Goal: Task Accomplishment & Management: Complete application form

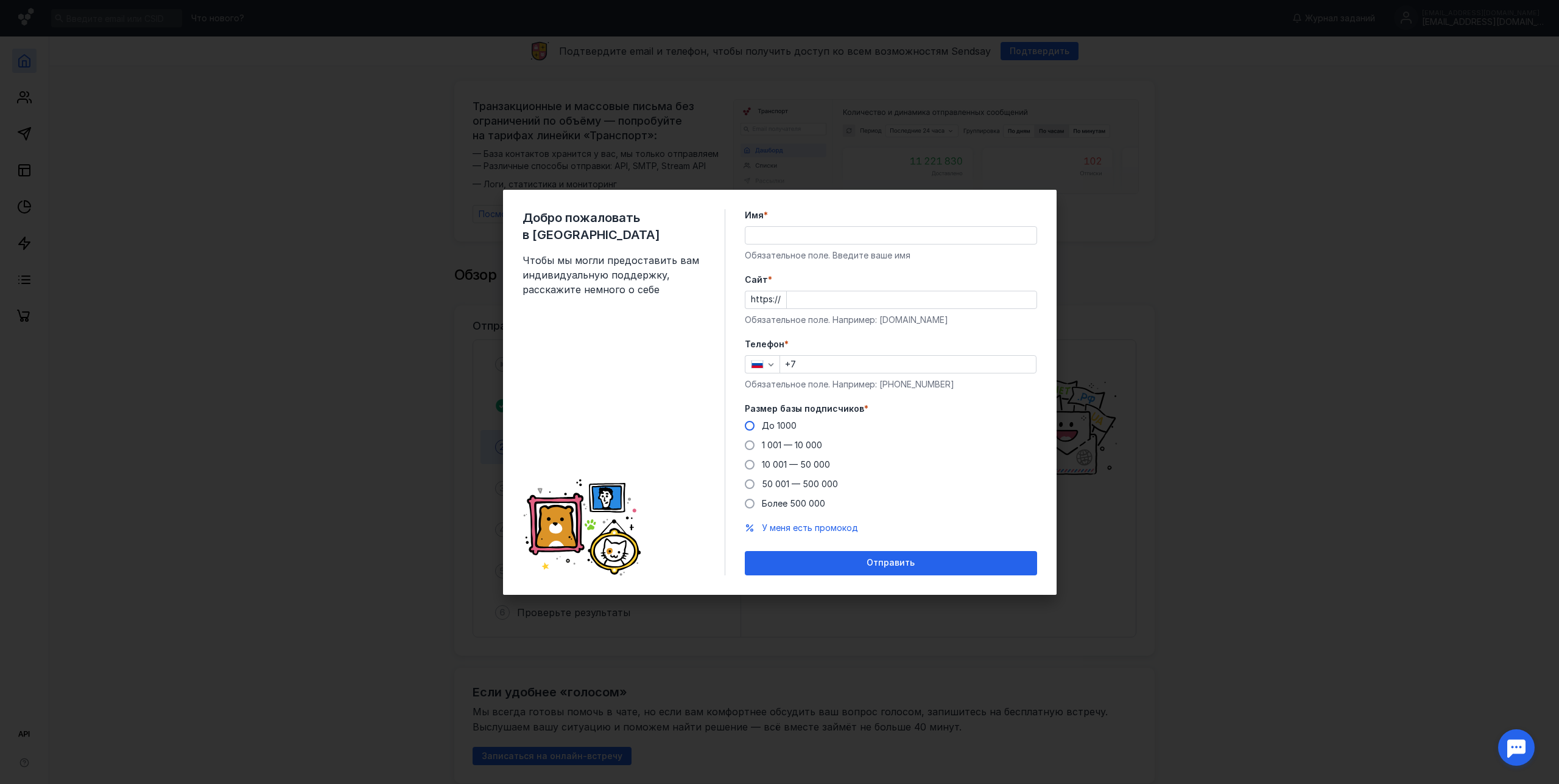
click at [751, 427] on span at bounding box center [749, 426] width 10 height 10
click at [0, 0] on input "До 1000" at bounding box center [0, 0] width 0 height 0
click at [870, 374] on div "Телефон * +7 Обязательное поле. Например: [PHONE_NUMBER]" at bounding box center [890, 364] width 292 height 52
click at [873, 366] on input "+7" at bounding box center [907, 364] width 256 height 17
type input "[PHONE_NUMBER]"
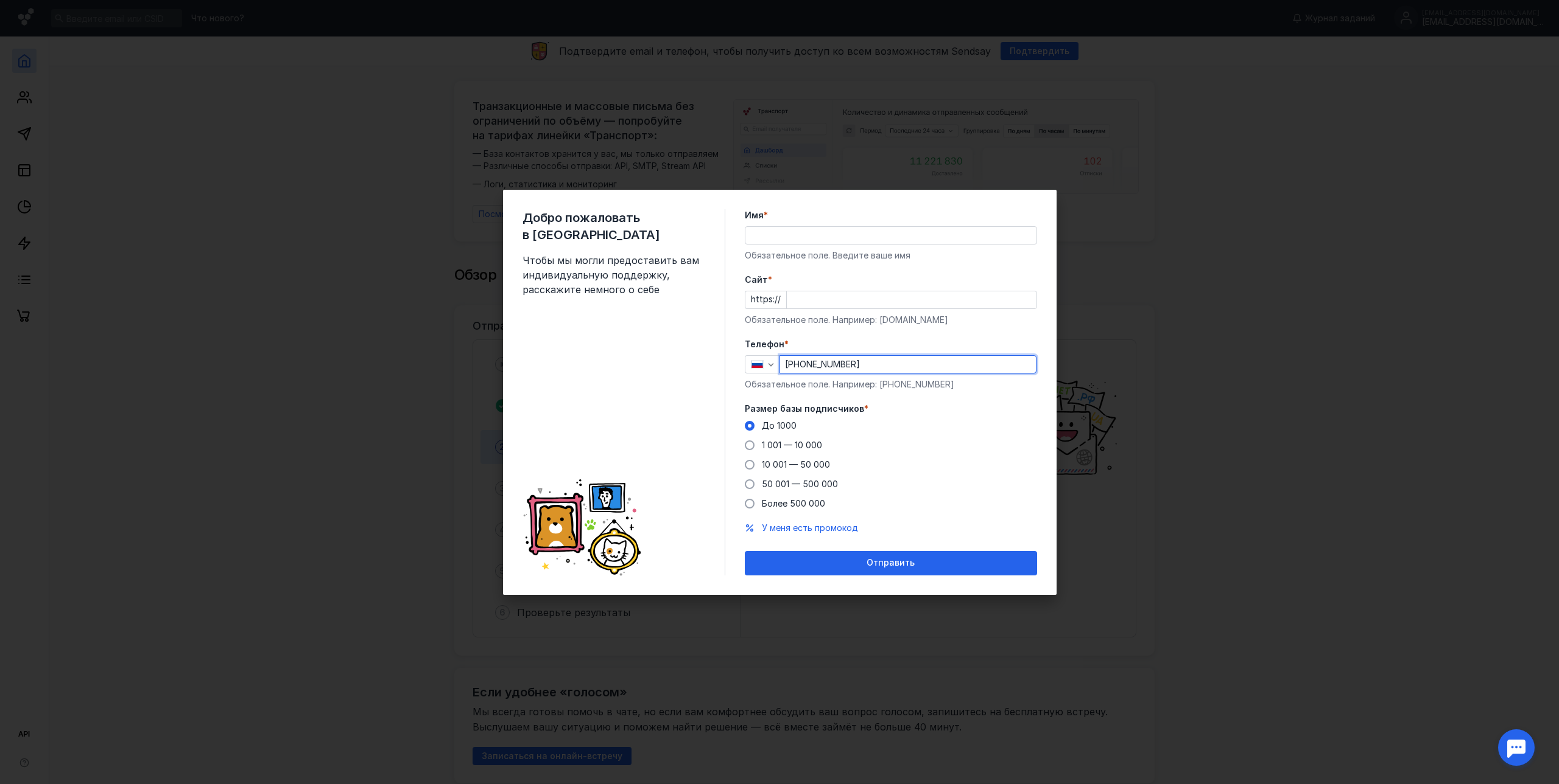
click at [820, 301] on input "Cайт *" at bounding box center [911, 300] width 249 height 17
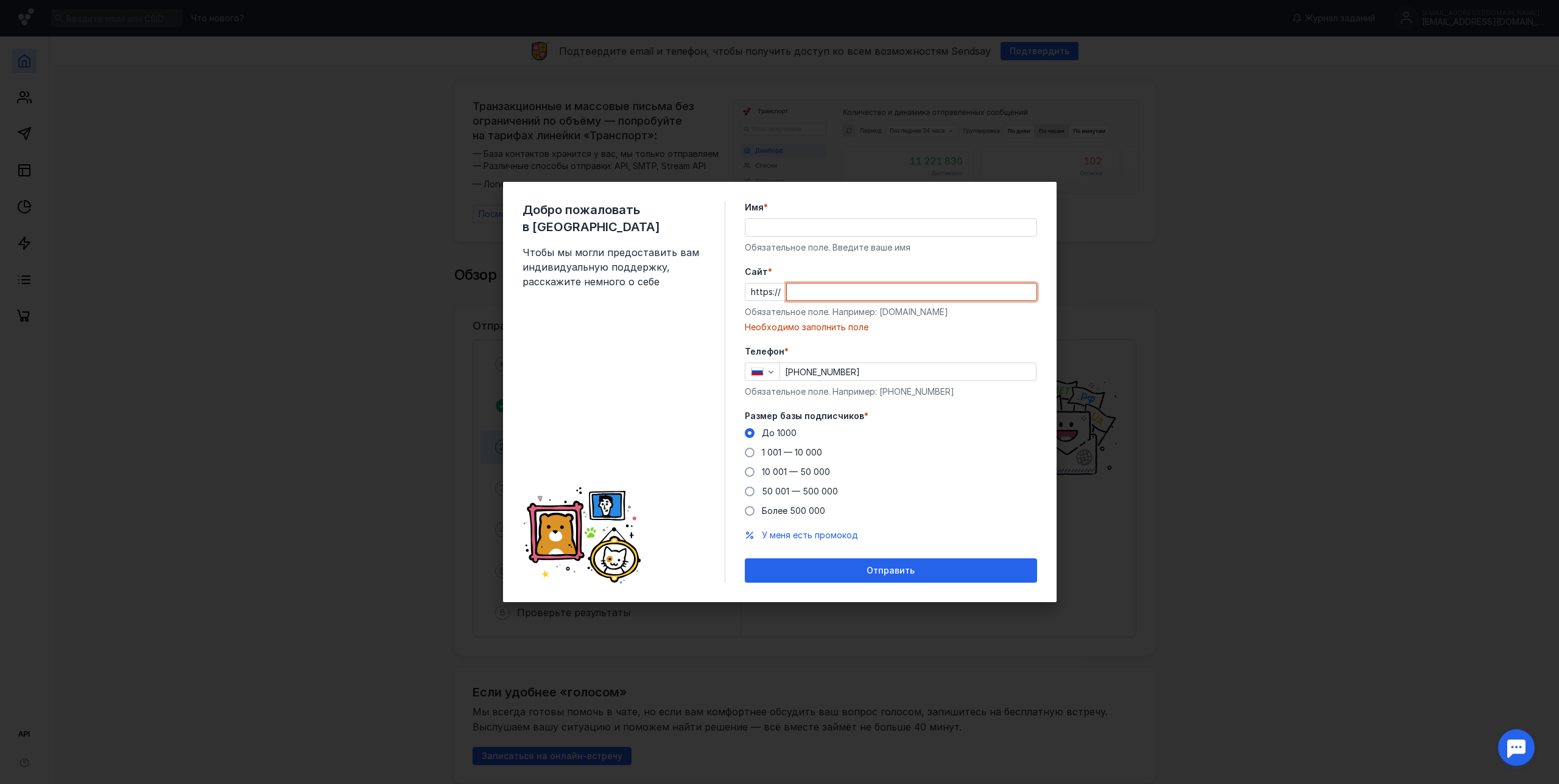
paste input "[DOMAIN_NAME][URL]"
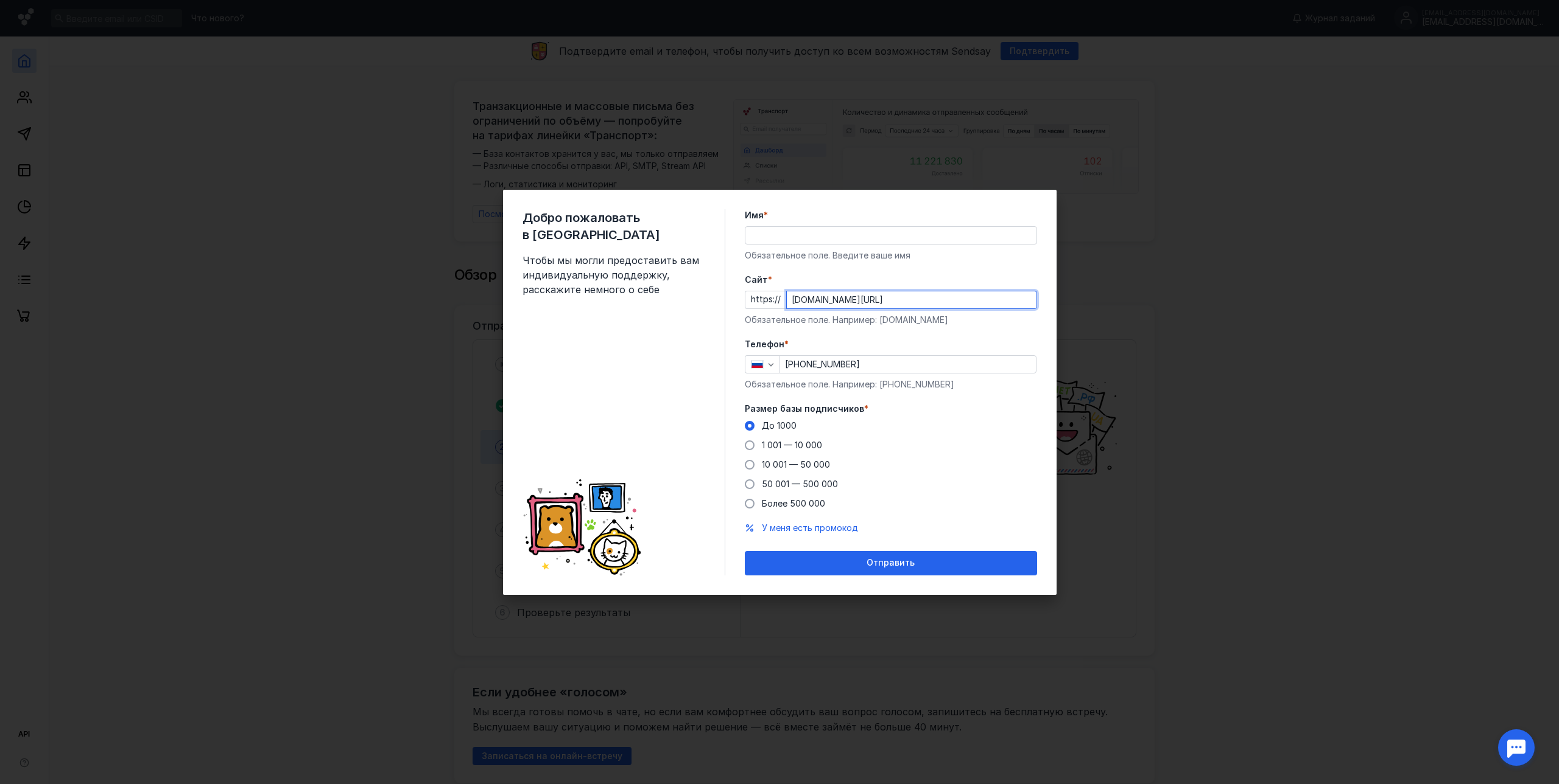
type input "[DOMAIN_NAME][URL]"
click at [820, 238] on input "Имя *" at bounding box center [890, 236] width 291 height 17
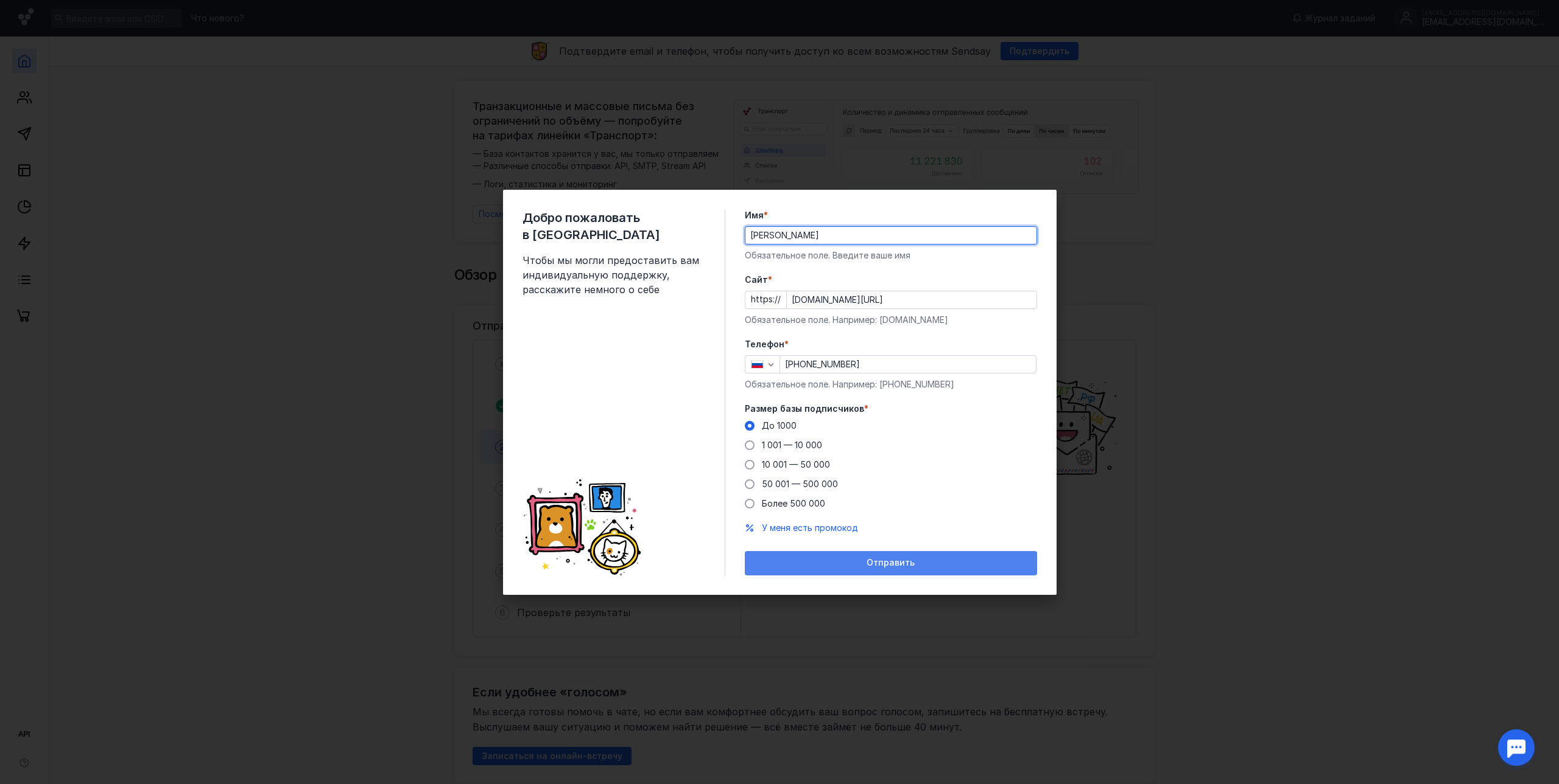
type input "[PERSON_NAME]"
click at [908, 572] on div "Отправить" at bounding box center [890, 564] width 292 height 25
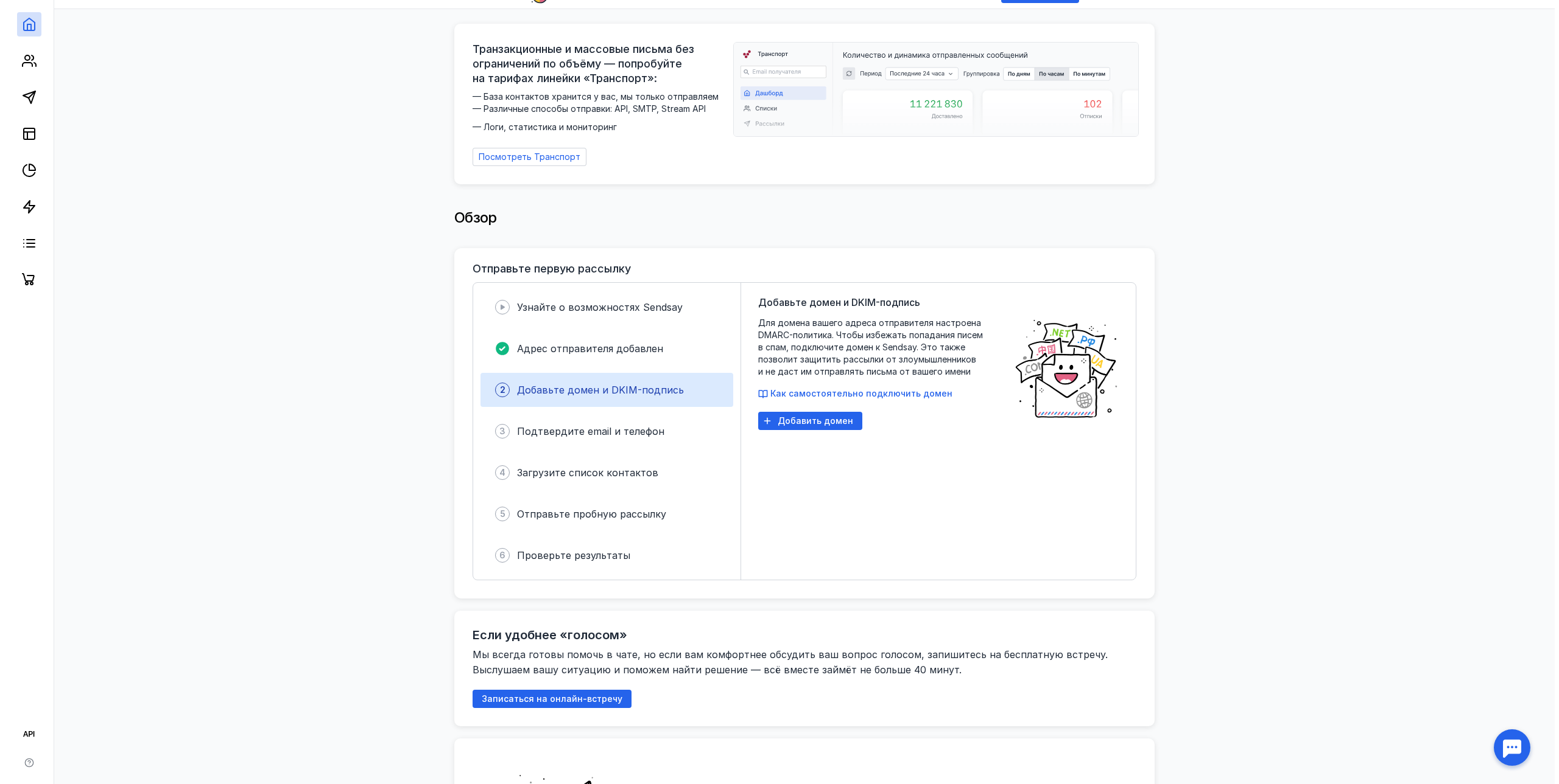
scroll to position [183, 0]
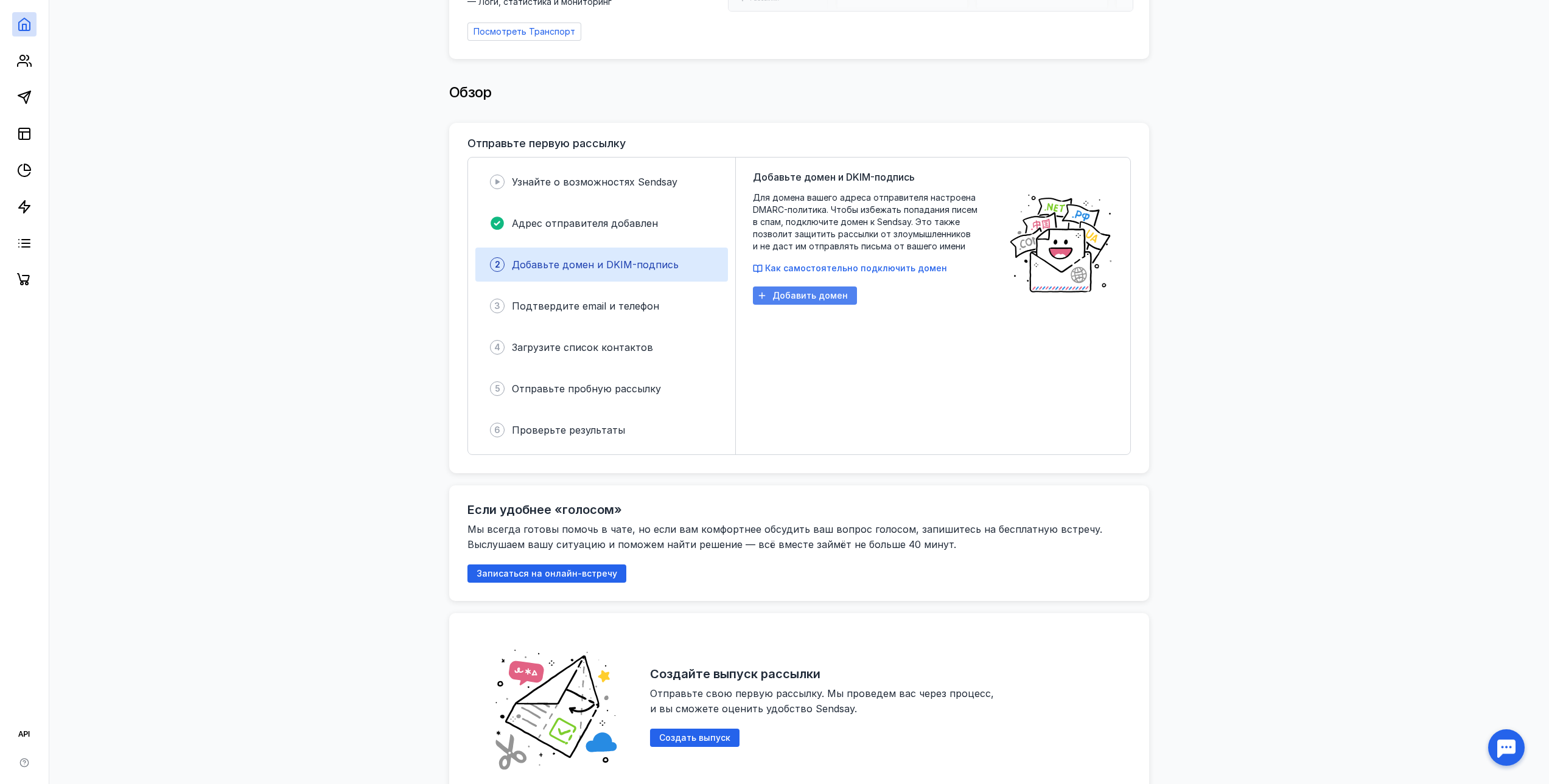
click at [834, 292] on span "Добавить домен" at bounding box center [810, 295] width 75 height 10
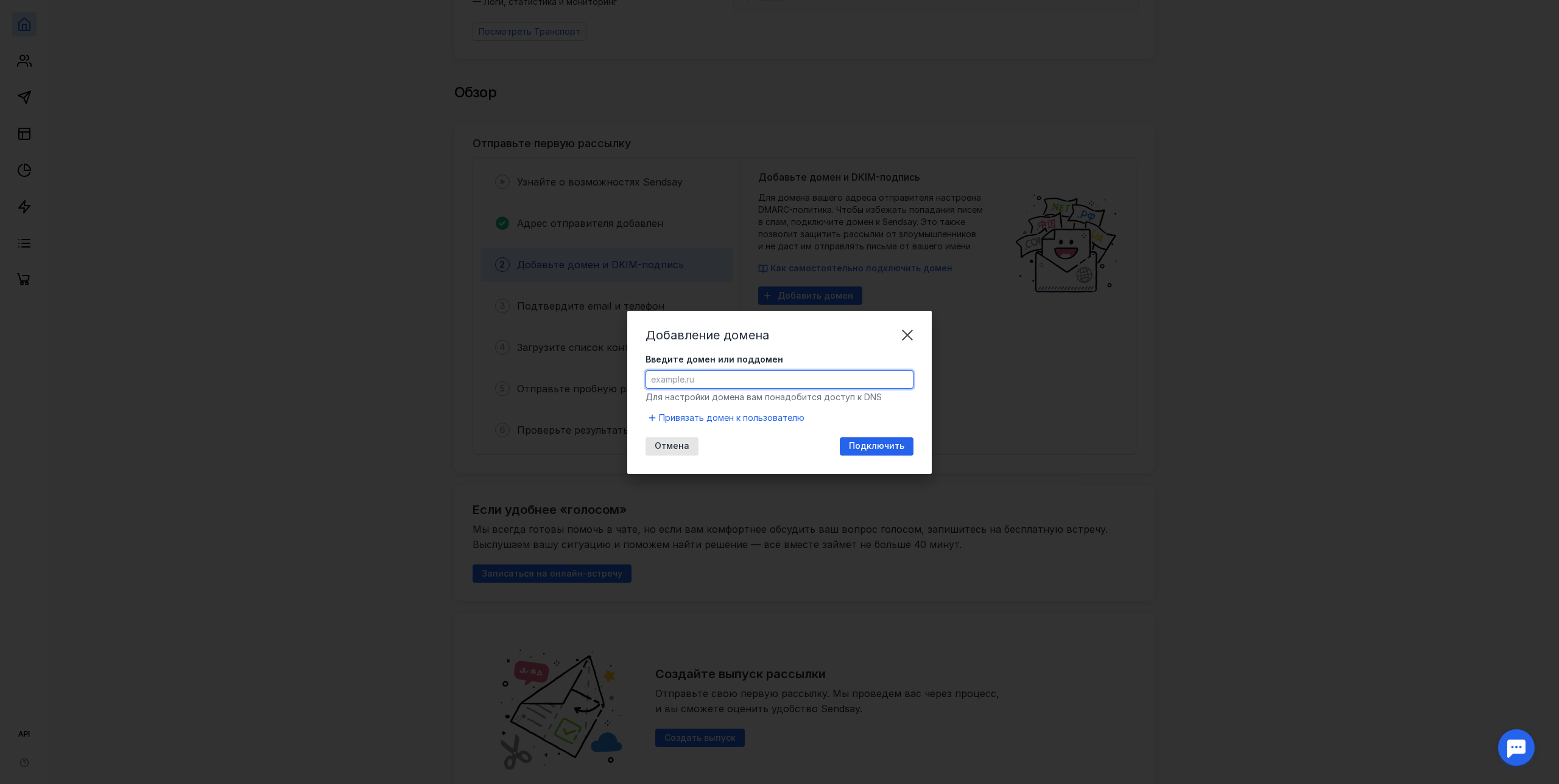
click at [771, 384] on input "Введите домен или поддомен" at bounding box center [779, 380] width 266 height 17
paste input "[DOMAIN_NAME]"
type input "[DOMAIN_NAME]"
click at [877, 446] on span "Подключить" at bounding box center [877, 446] width 55 height 10
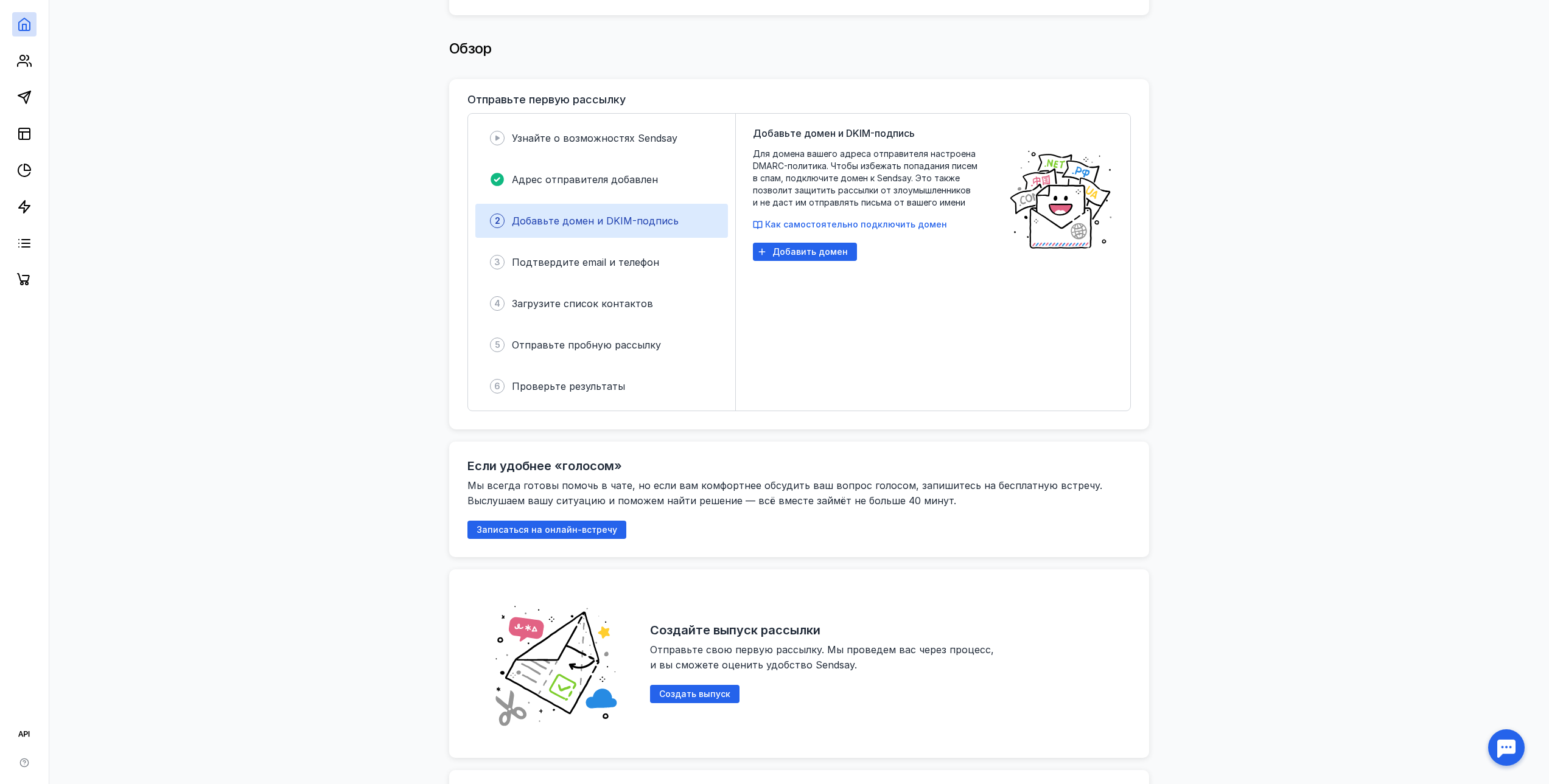
scroll to position [0, 0]
